Goal: Task Accomplishment & Management: Use online tool/utility

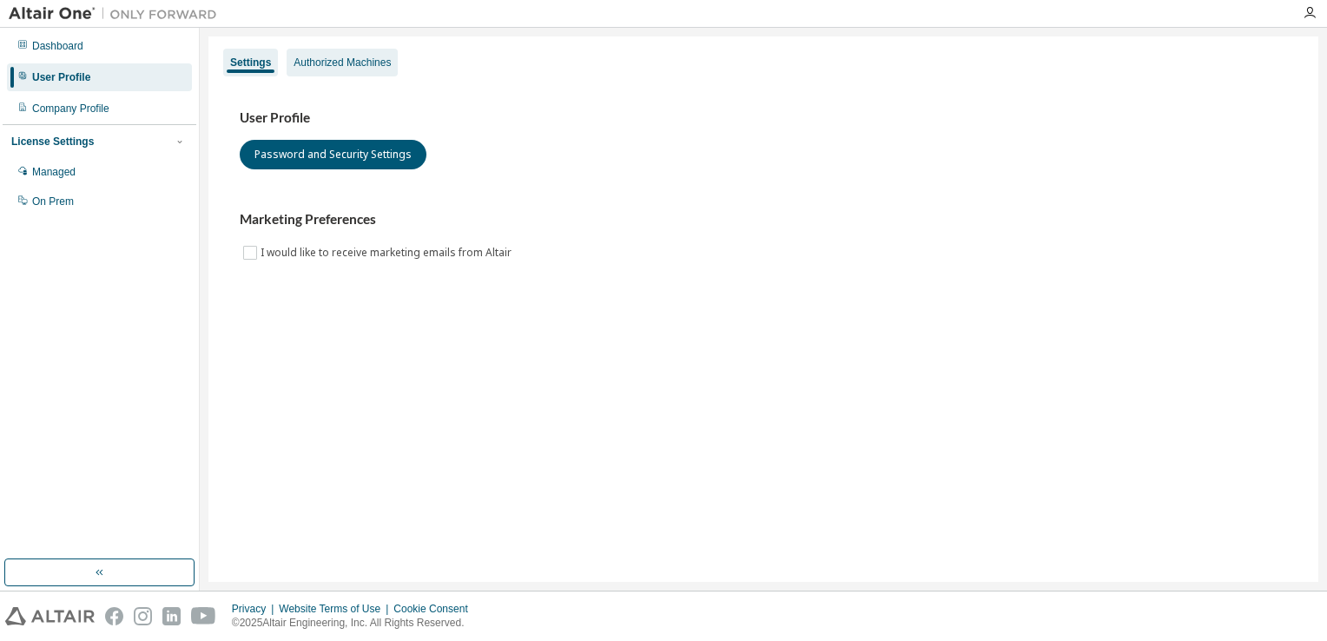
click at [327, 61] on div "Authorized Machines" at bounding box center [342, 63] width 97 height 14
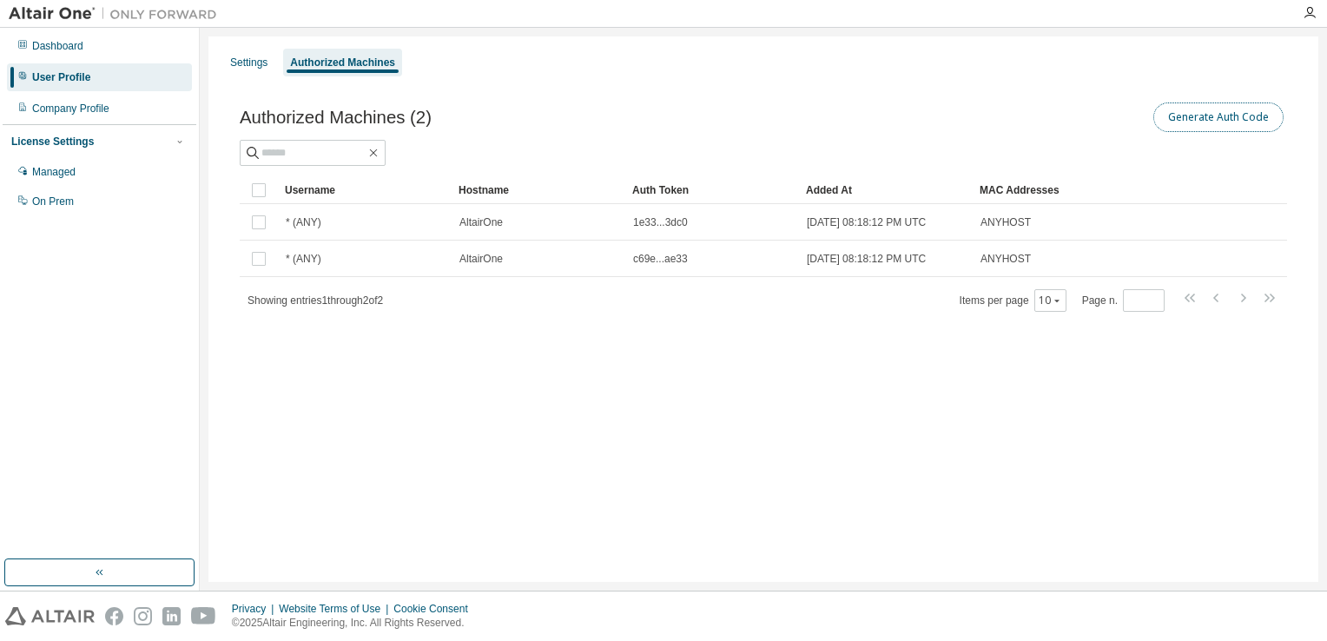
click at [1263, 105] on button "Generate Auth Code" at bounding box center [1218, 117] width 130 height 30
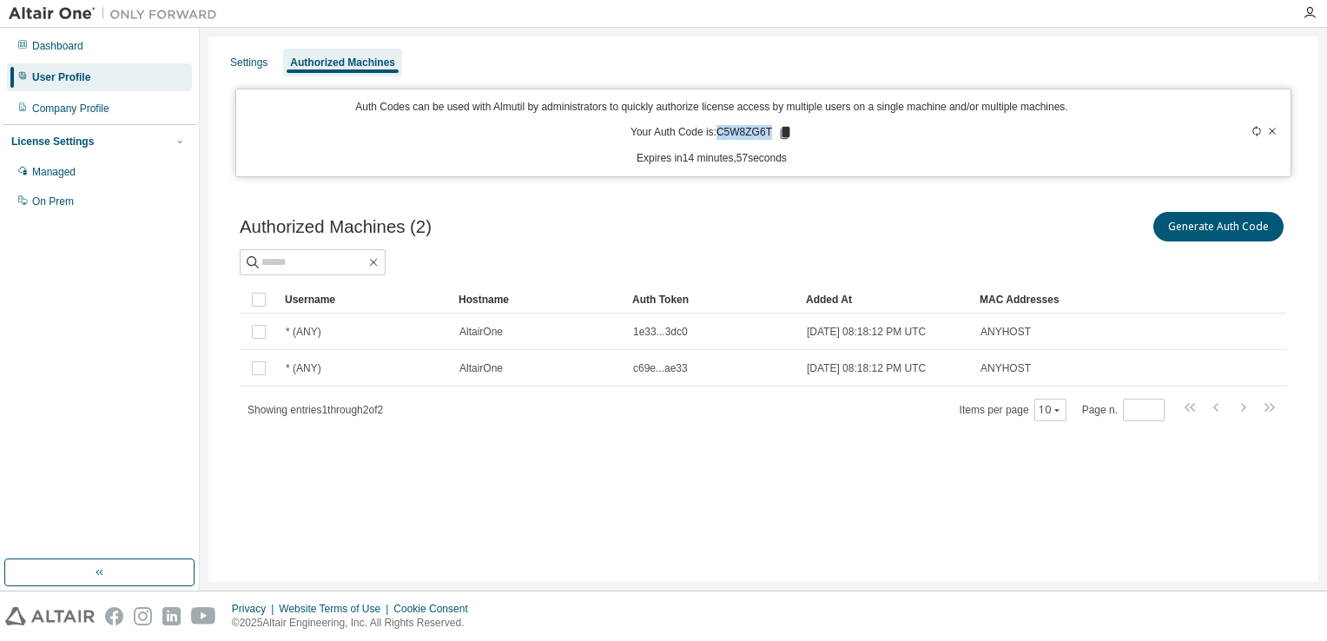
drag, startPoint x: 717, startPoint y: 130, endPoint x: 771, endPoint y: 132, distance: 53.9
click at [771, 132] on p "Your Auth Code is: C5W8ZG6T" at bounding box center [711, 133] width 162 height 16
drag, startPoint x: 771, startPoint y: 132, endPoint x: 754, endPoint y: 132, distance: 17.4
copy p "C5W8ZG6T"
click at [1066, 207] on div "Authorized Machines (2) Generate Auth Code Clear Load Save Save As Field Operat…" at bounding box center [763, 328] width 1089 height 280
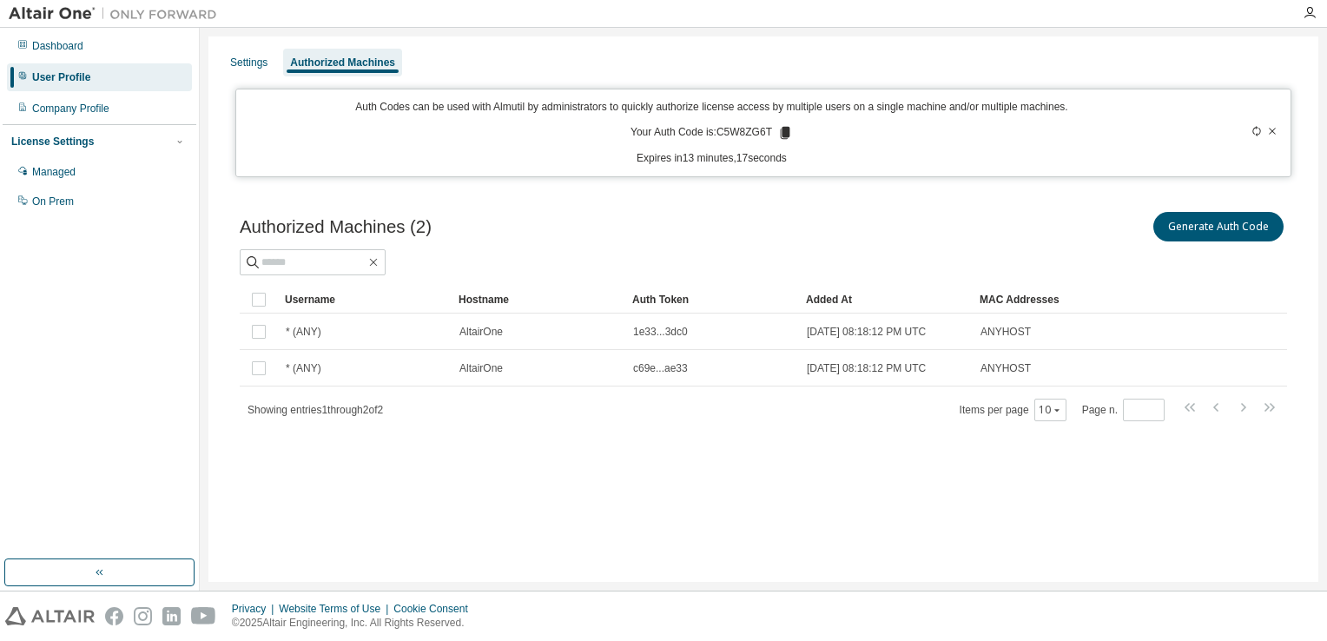
click at [1085, 196] on div "Authorized Machines (2) Generate Auth Code Clear Load Save Save As Field Operat…" at bounding box center [763, 328] width 1089 height 280
click at [1140, 279] on div "Authorized Machines (2) Generate Auth Code Clear Load Save Save As Field Operat…" at bounding box center [763, 315] width 1047 height 214
click at [786, 134] on icon at bounding box center [786, 133] width 10 height 12
click at [1167, 289] on tr "Username Hostname Auth Token Added At MAC Addresses" at bounding box center [763, 300] width 1047 height 28
click at [1082, 208] on div "Generate Auth Code" at bounding box center [1025, 226] width 524 height 36
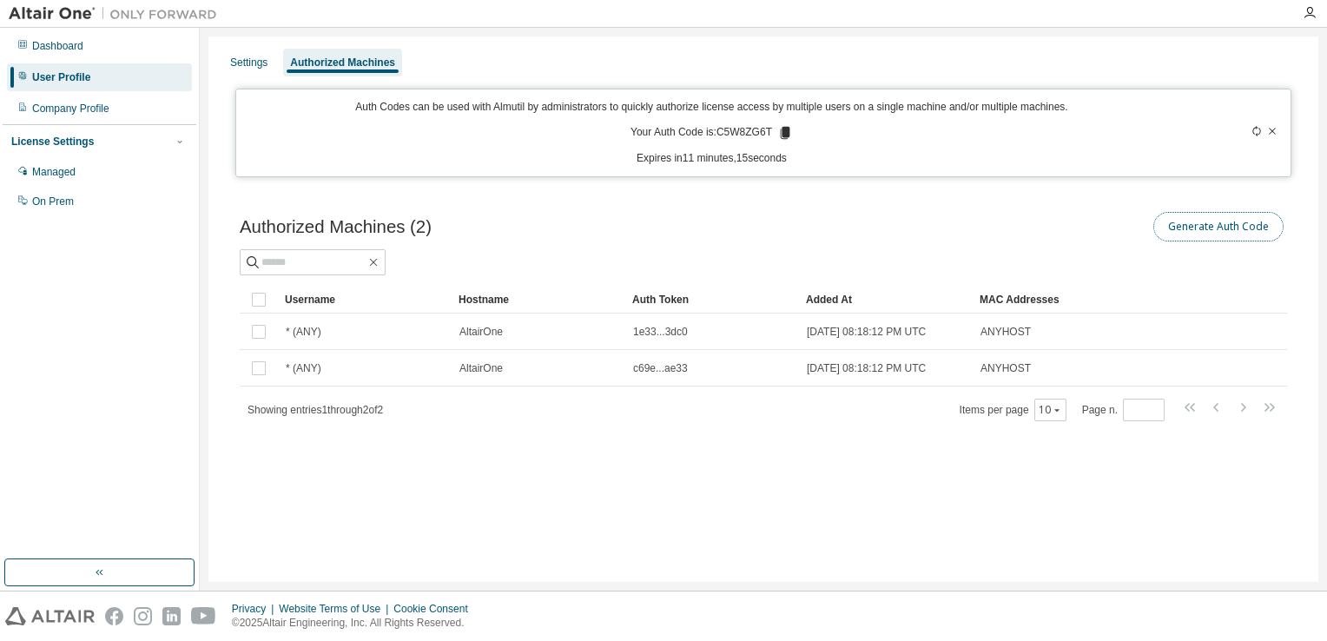
click at [1184, 237] on button "Generate Auth Code" at bounding box center [1218, 227] width 130 height 30
click at [1270, 127] on icon at bounding box center [1272, 131] width 10 height 10
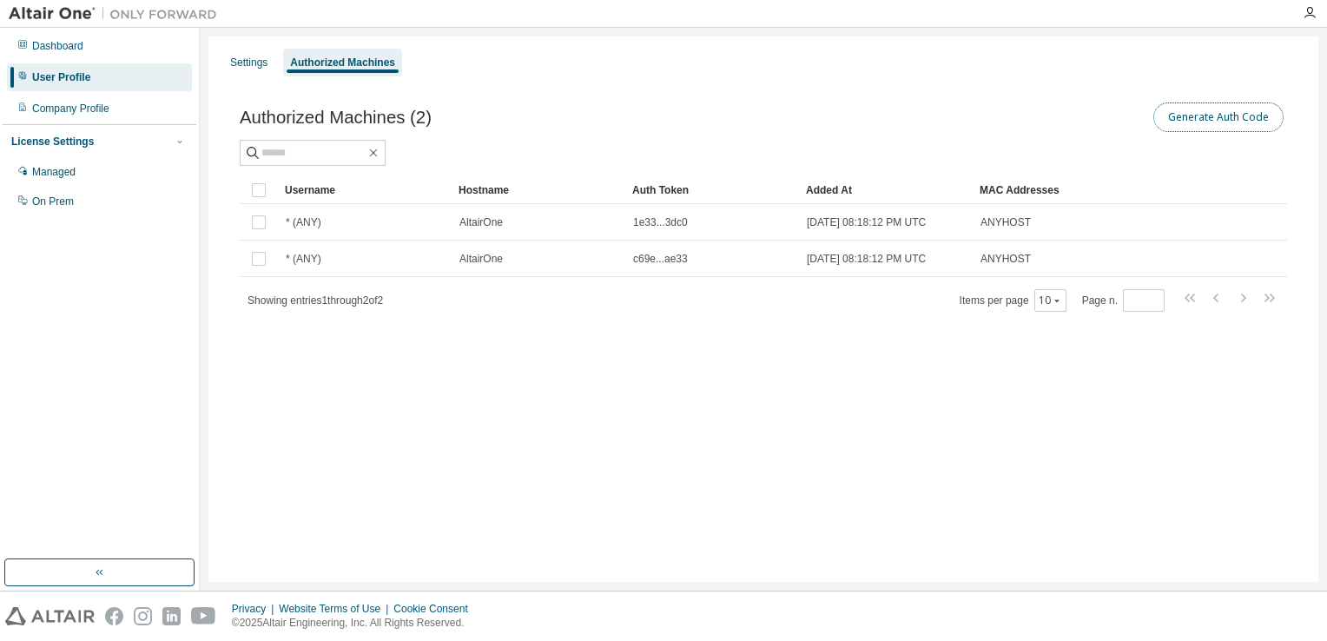
click at [1239, 127] on button "Generate Auth Code" at bounding box center [1218, 117] width 130 height 30
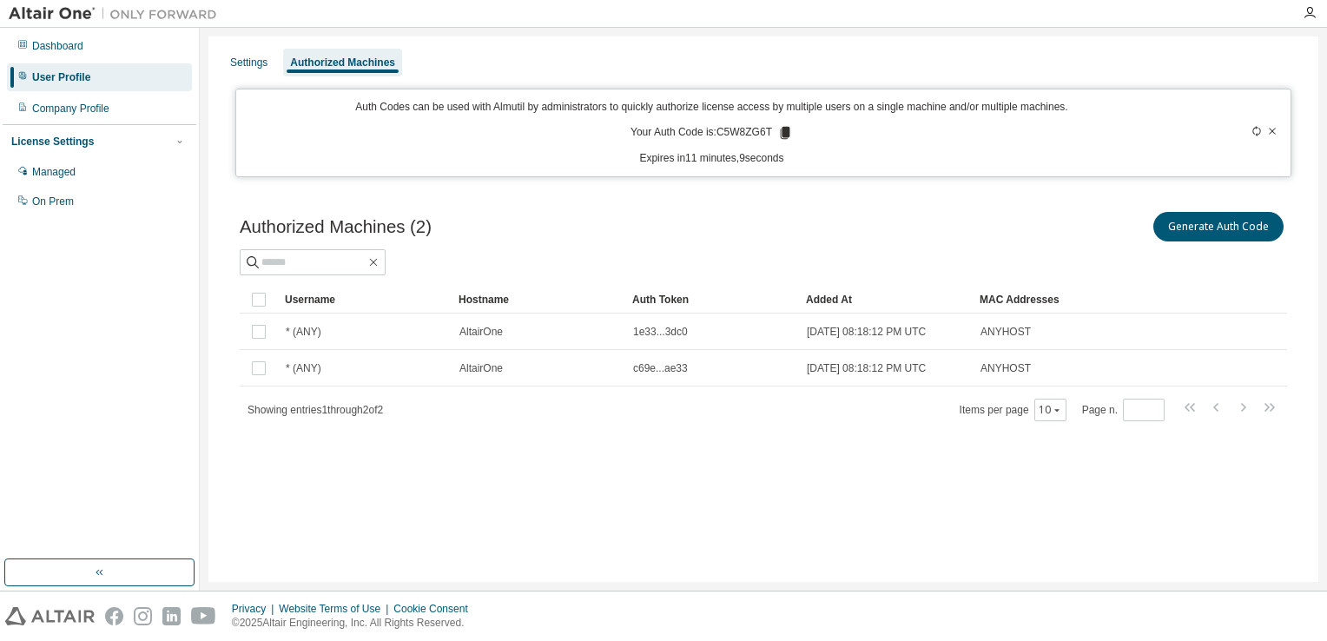
click at [1257, 129] on icon at bounding box center [1256, 131] width 10 height 10
click at [769, 130] on p "Your Auth Code is: 20ZP1RRI" at bounding box center [711, 133] width 155 height 16
click at [781, 130] on icon at bounding box center [782, 133] width 10 height 12
click at [1142, 167] on div "Auth Codes can be used with Almutil by administrators to quickly authorize lice…" at bounding box center [763, 133] width 1056 height 89
click at [1257, 131] on icon at bounding box center [1256, 131] width 10 height 10
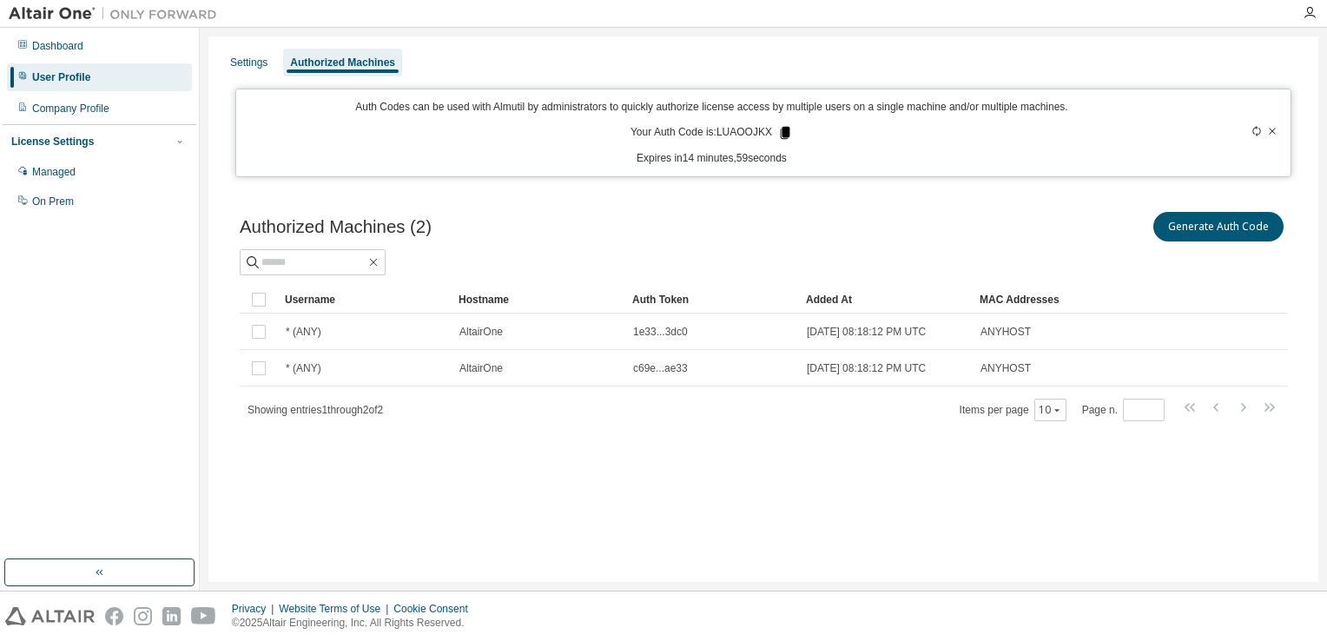
click at [785, 133] on icon at bounding box center [786, 133] width 10 height 12
click at [953, 214] on div "Generate Auth Code" at bounding box center [1025, 226] width 524 height 36
click at [163, 53] on div "Dashboard" at bounding box center [99, 46] width 185 height 28
